Goal: Transaction & Acquisition: Book appointment/travel/reservation

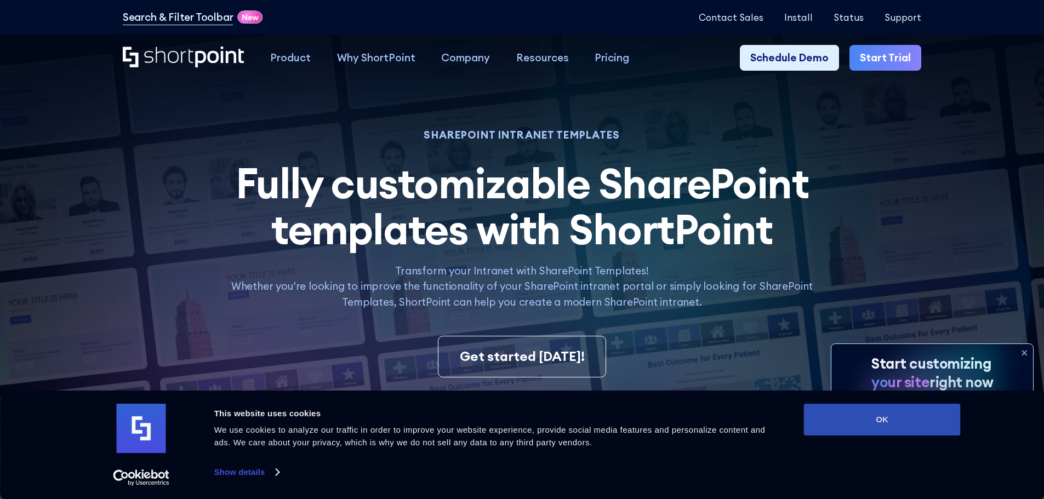
click at [919, 426] on button "OK" at bounding box center [882, 420] width 157 height 32
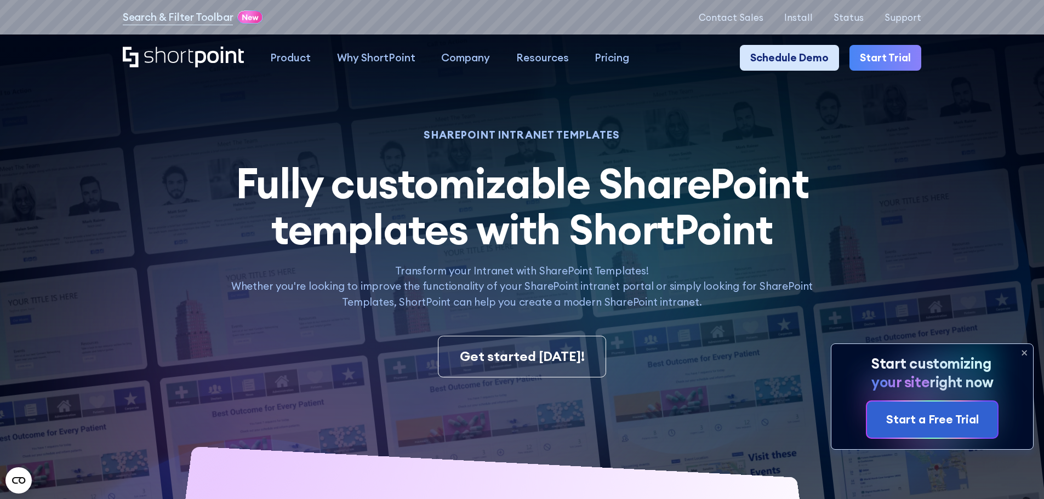
click at [800, 59] on link "Schedule Demo" at bounding box center [789, 58] width 99 height 26
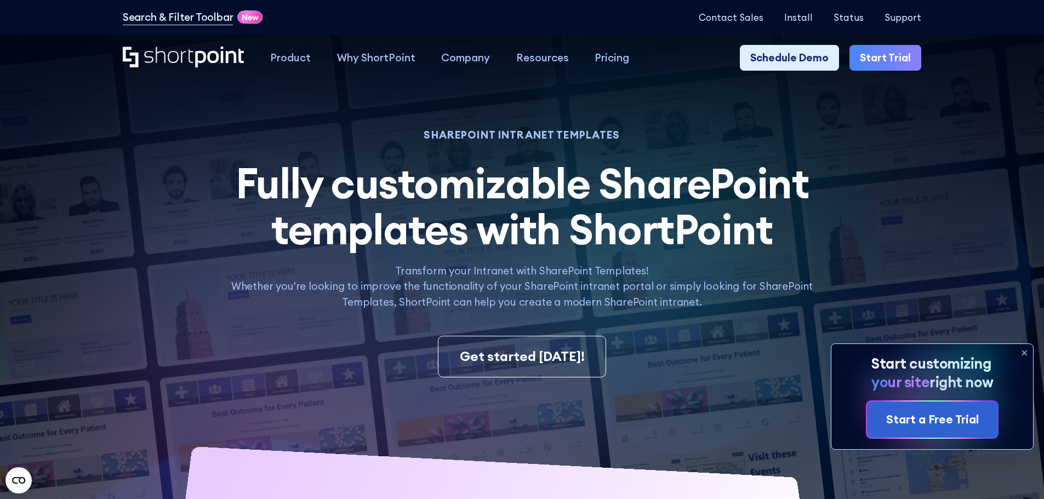
click at [1024, 356] on icon at bounding box center [1024, 353] width 18 height 18
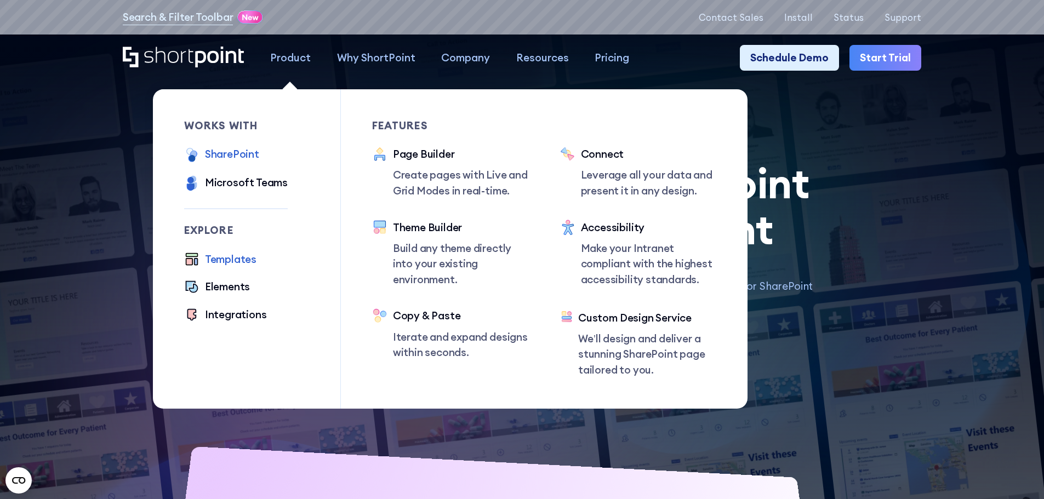
click at [235, 156] on div "SharePoint" at bounding box center [232, 154] width 54 height 16
